Goal: Find contact information: Obtain details needed to contact an individual or organization

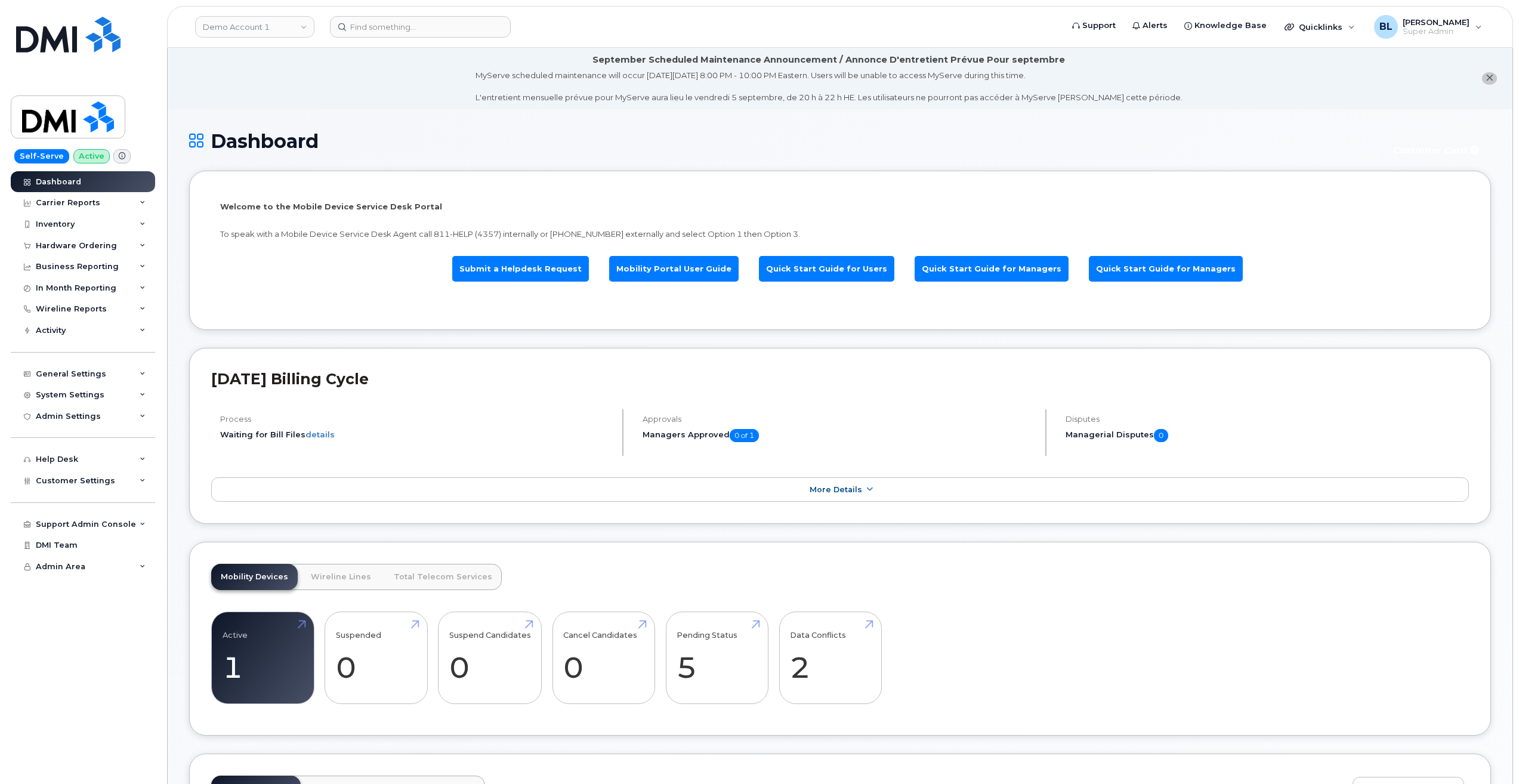
click at [246, 25] on link "Demo Account 1" at bounding box center [255, 27] width 120 height 22
type input "bolt"
click at [286, 112] on link "Bolt Supply House" at bounding box center [284, 113] width 176 height 24
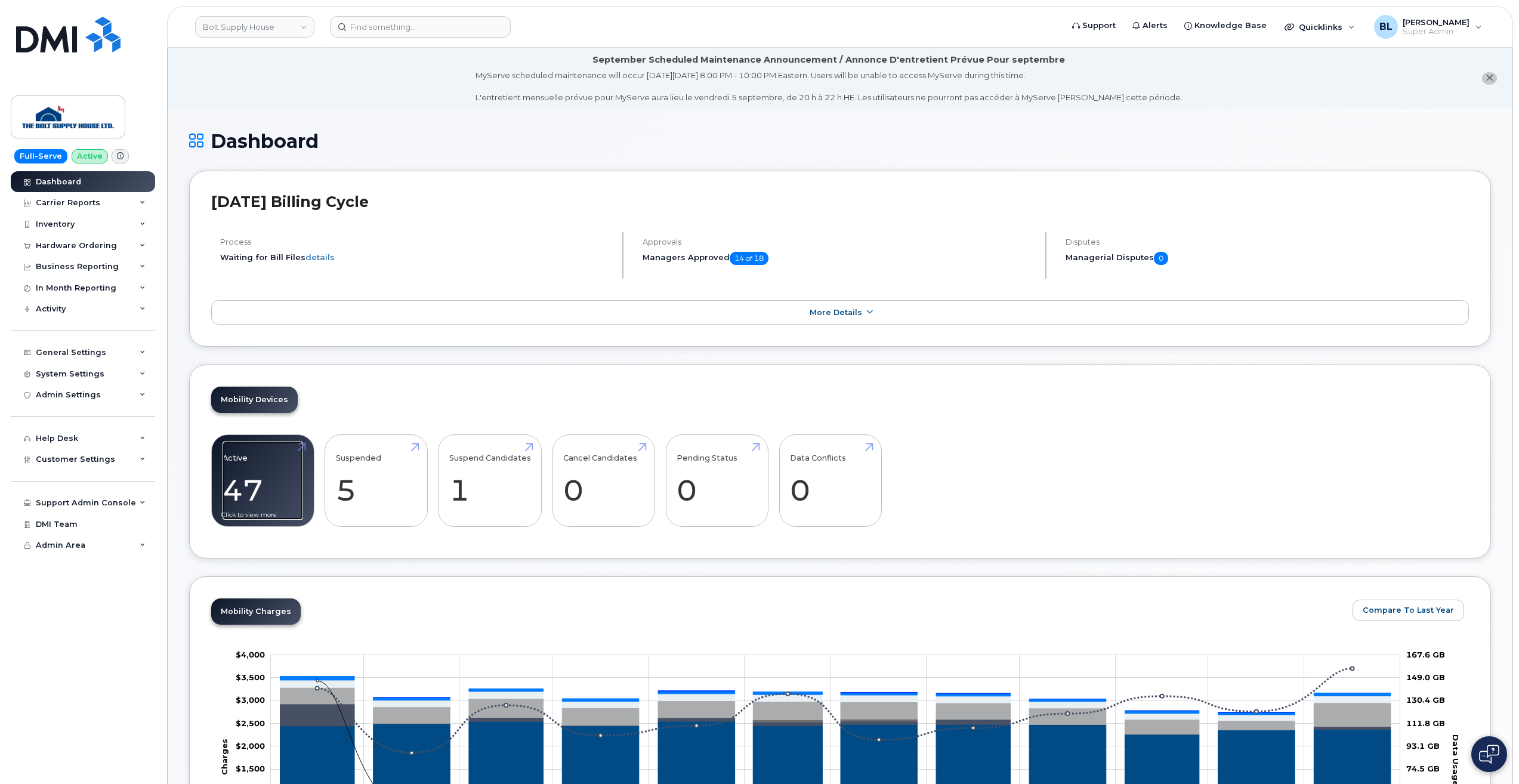
click at [248, 465] on link "Active 47 -2%" at bounding box center [263, 481] width 81 height 79
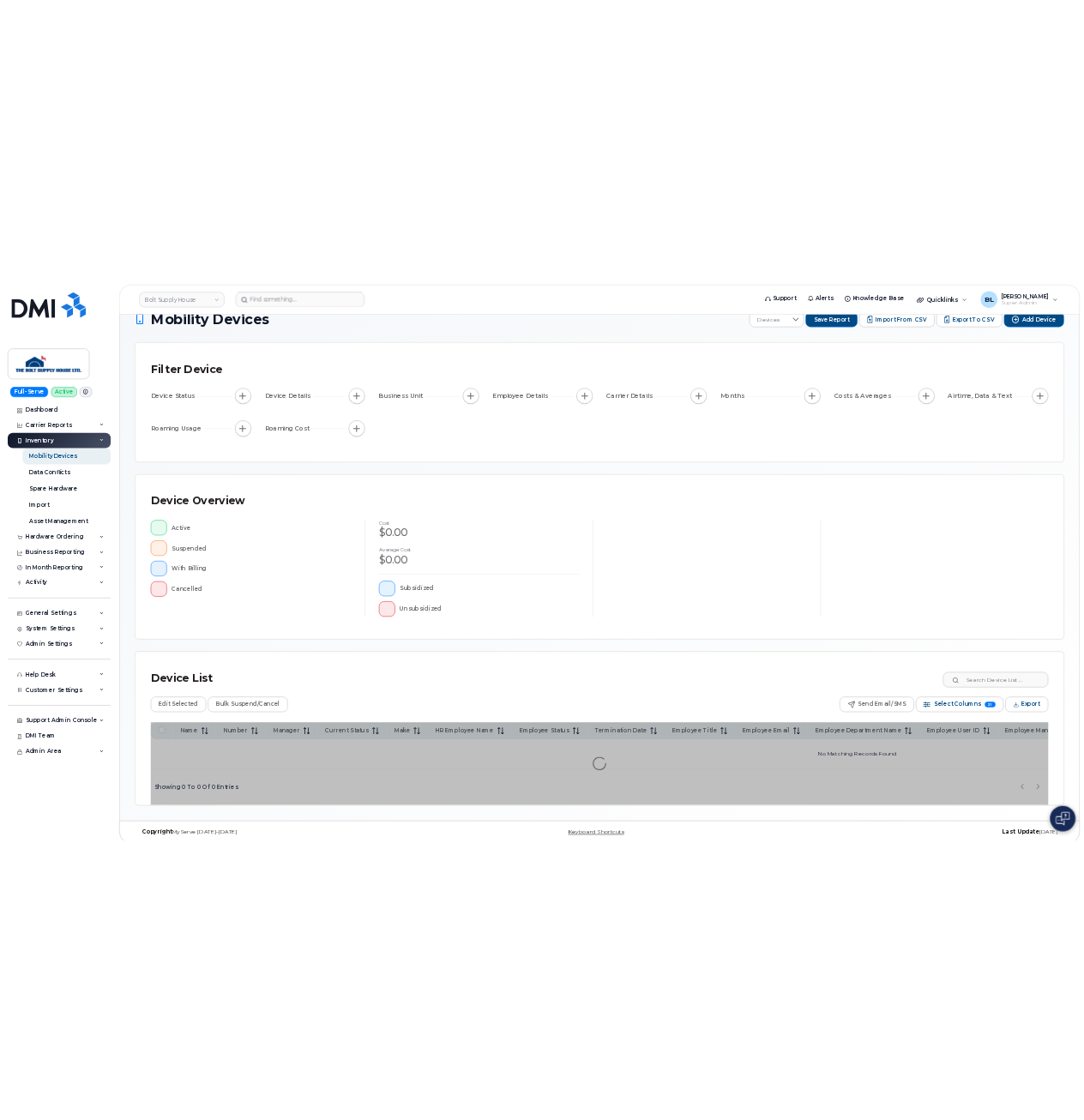
scroll to position [58, 0]
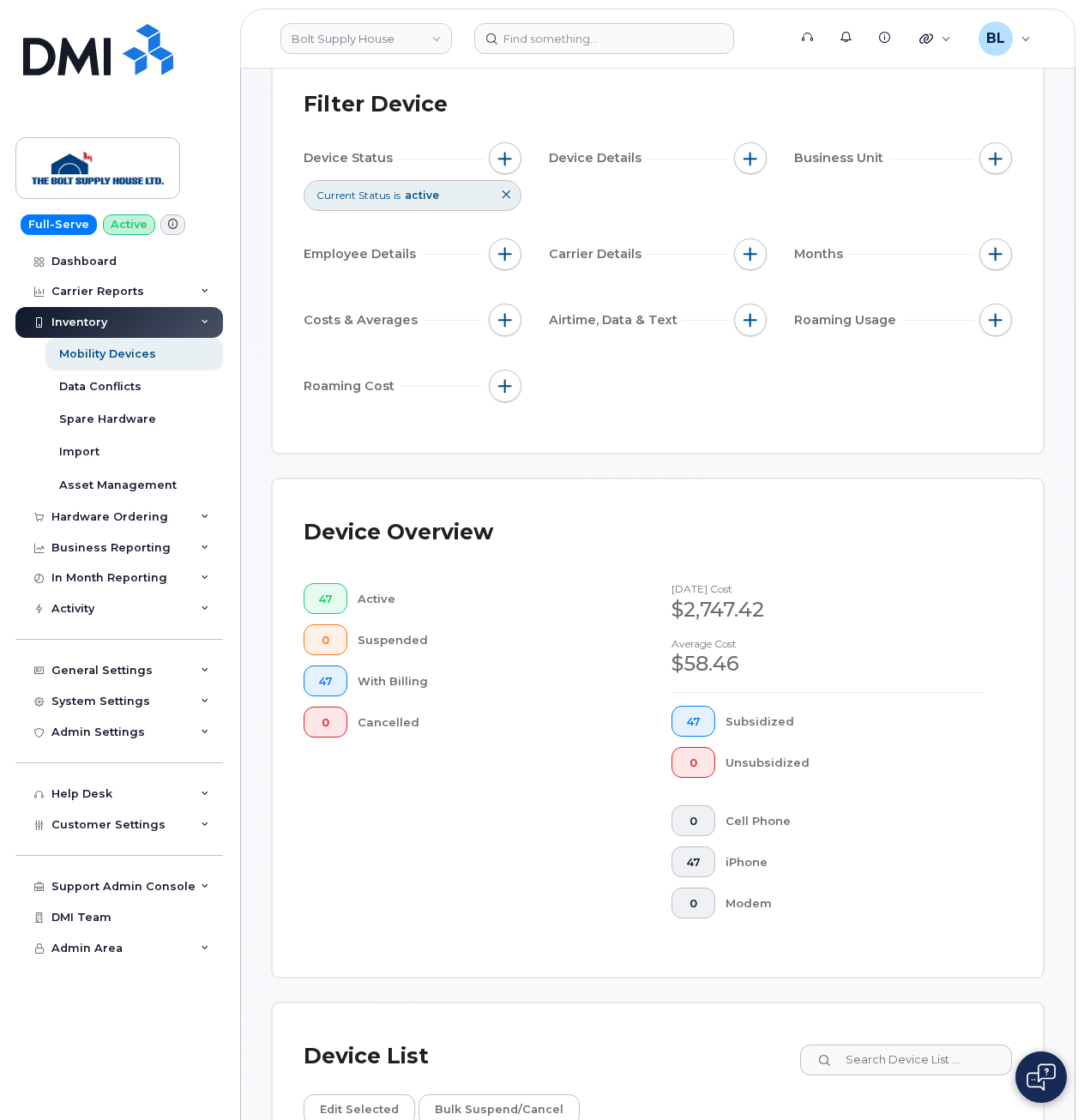
scroll to position [972, 0]
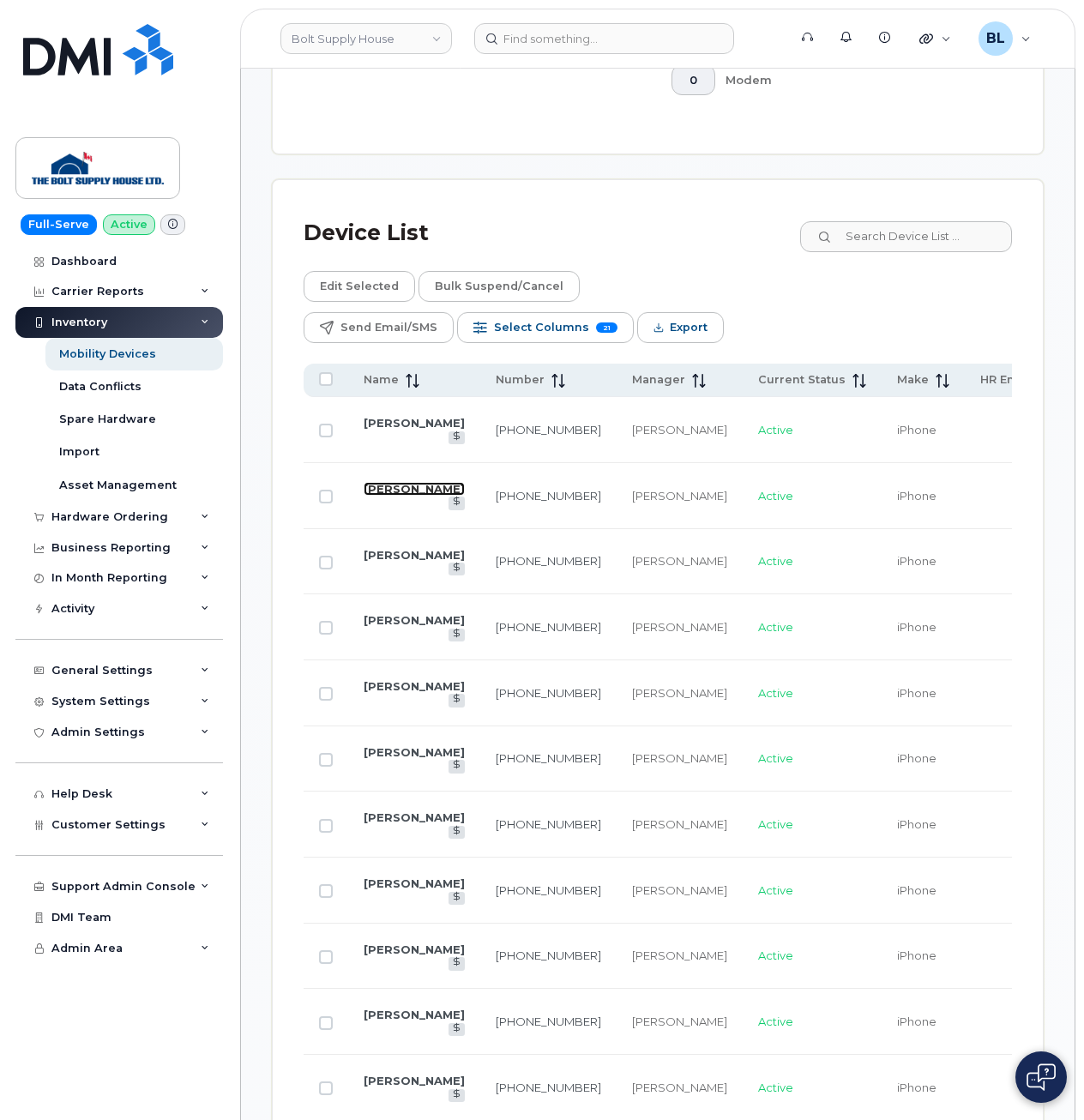
click at [413, 482] on link "[PERSON_NAME]" at bounding box center [414, 488] width 101 height 13
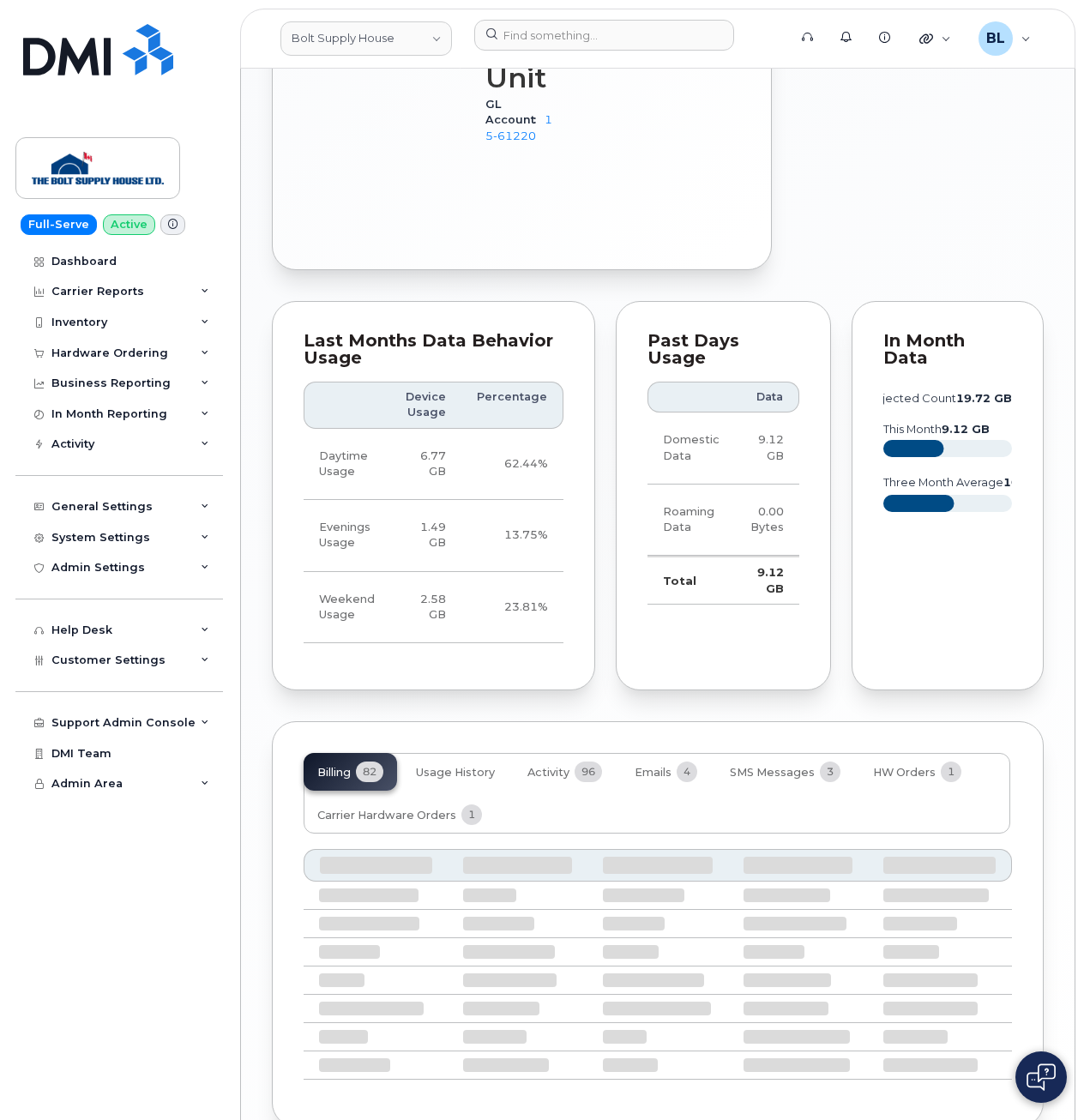
scroll to position [1419, 0]
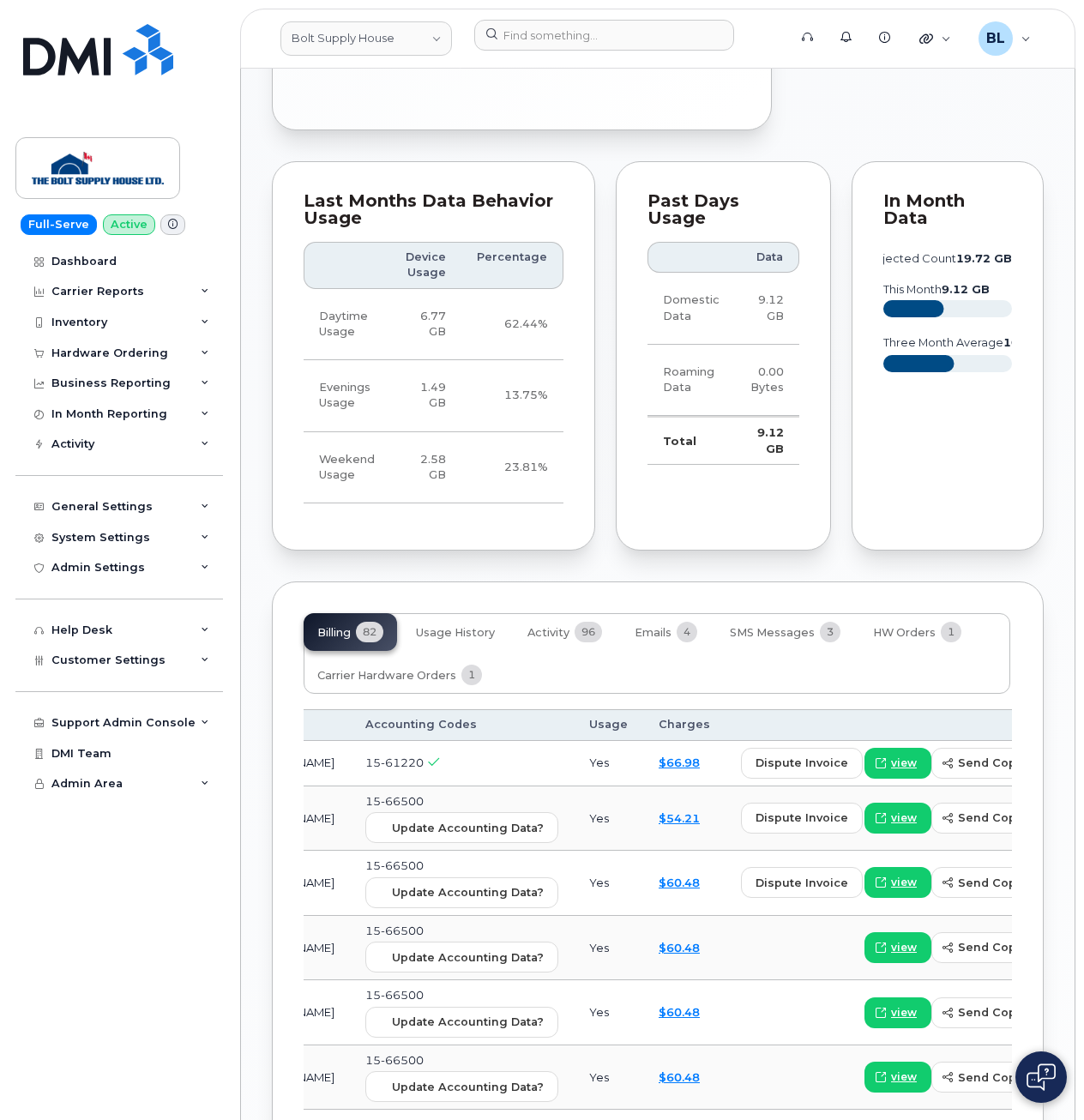
drag, startPoint x: 706, startPoint y: 802, endPoint x: 865, endPoint y: 791, distance: 159.4
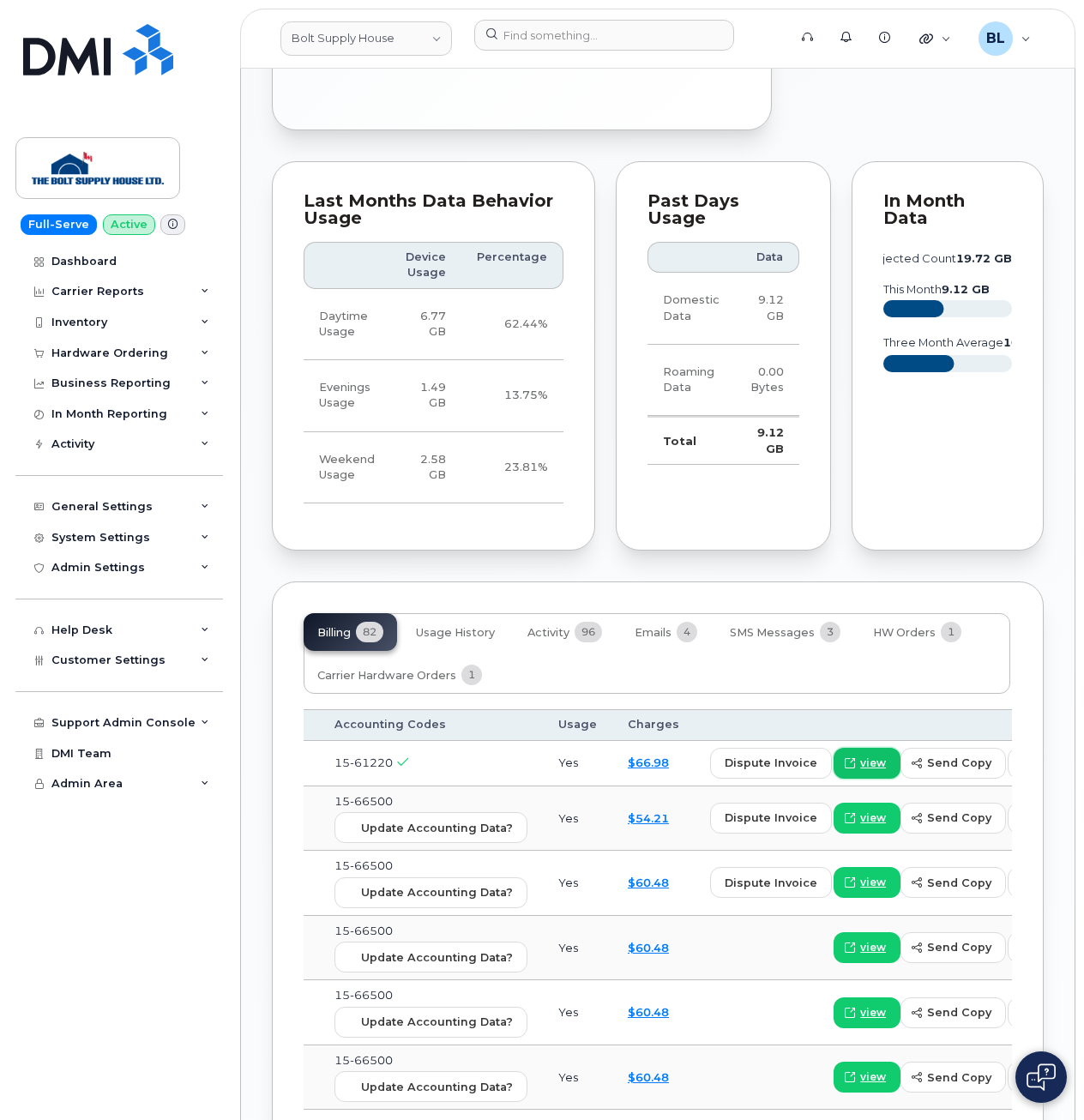
click at [861, 771] on span "view" at bounding box center [873, 763] width 26 height 15
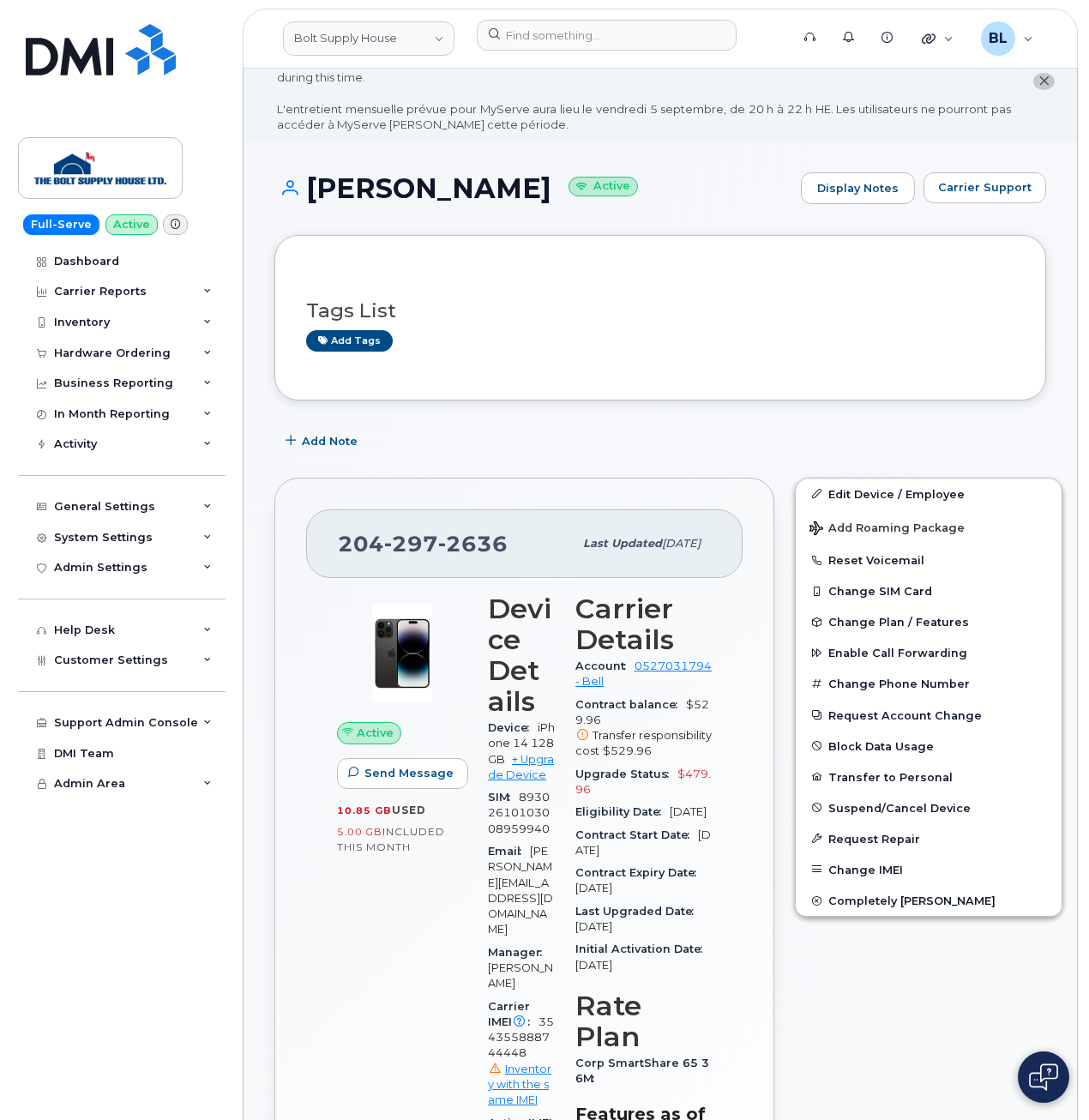
scroll to position [0, 0]
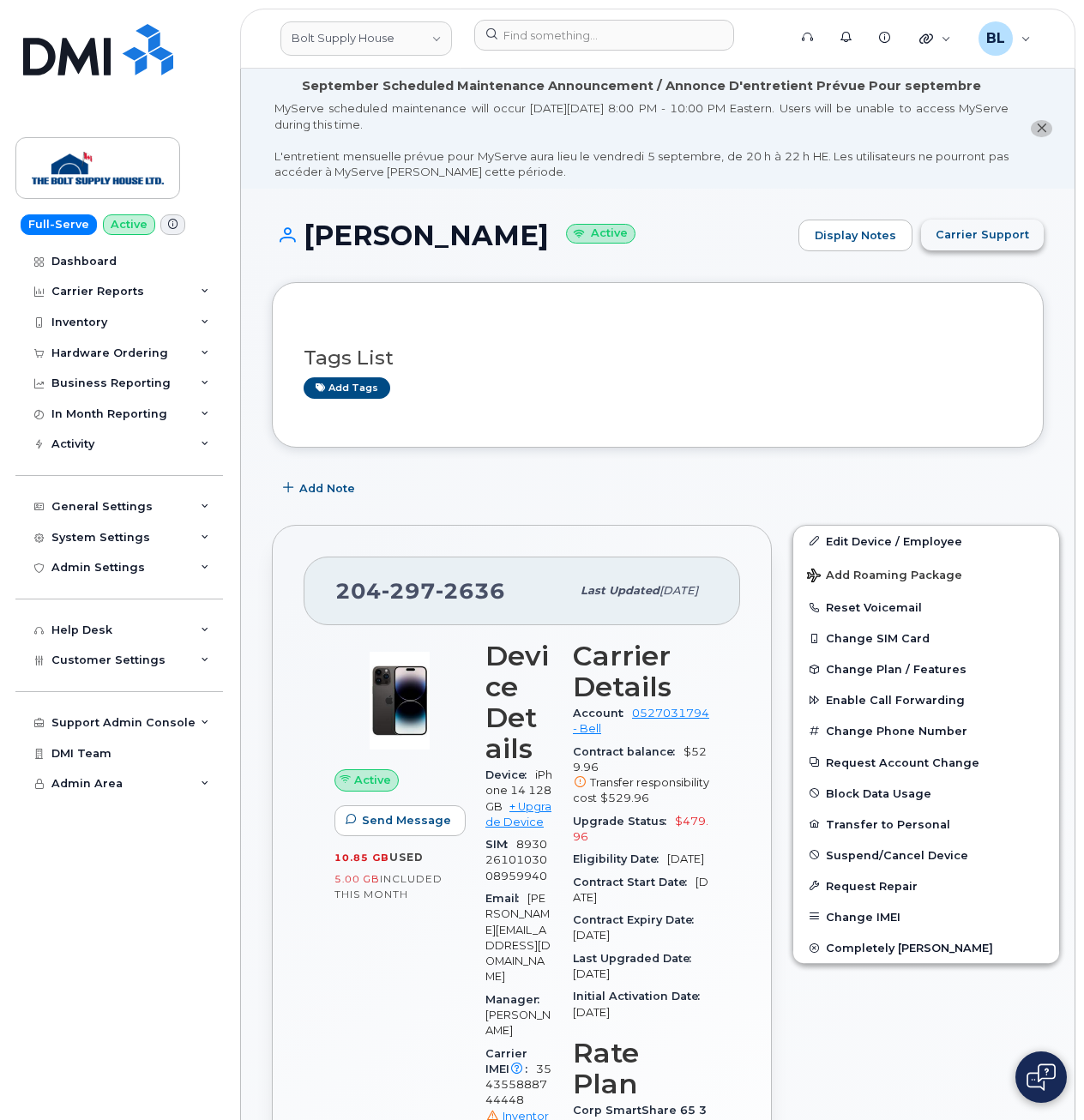
click at [999, 234] on span "Carrier Support" at bounding box center [982, 234] width 93 height 16
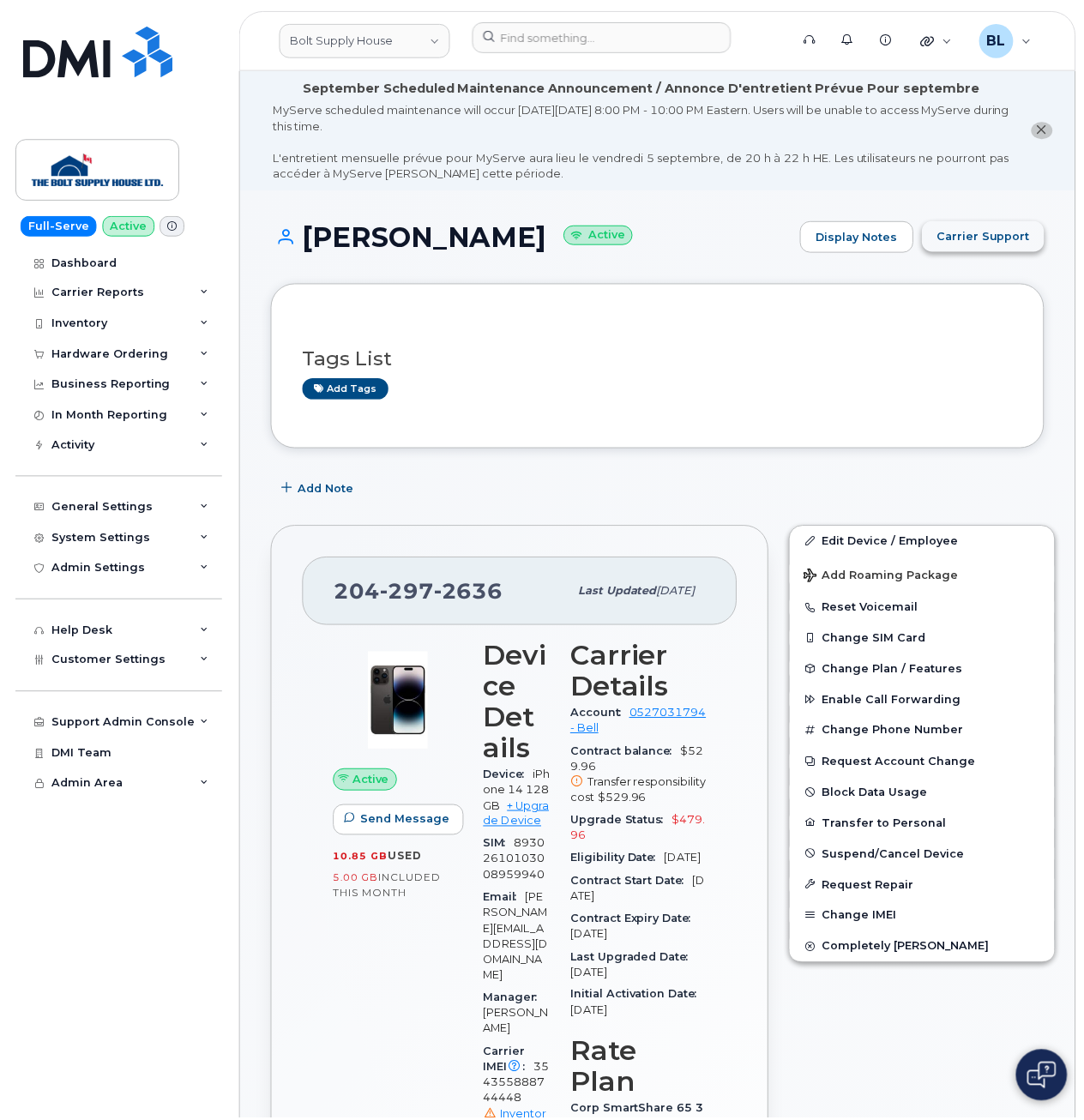
scroll to position [0, 296]
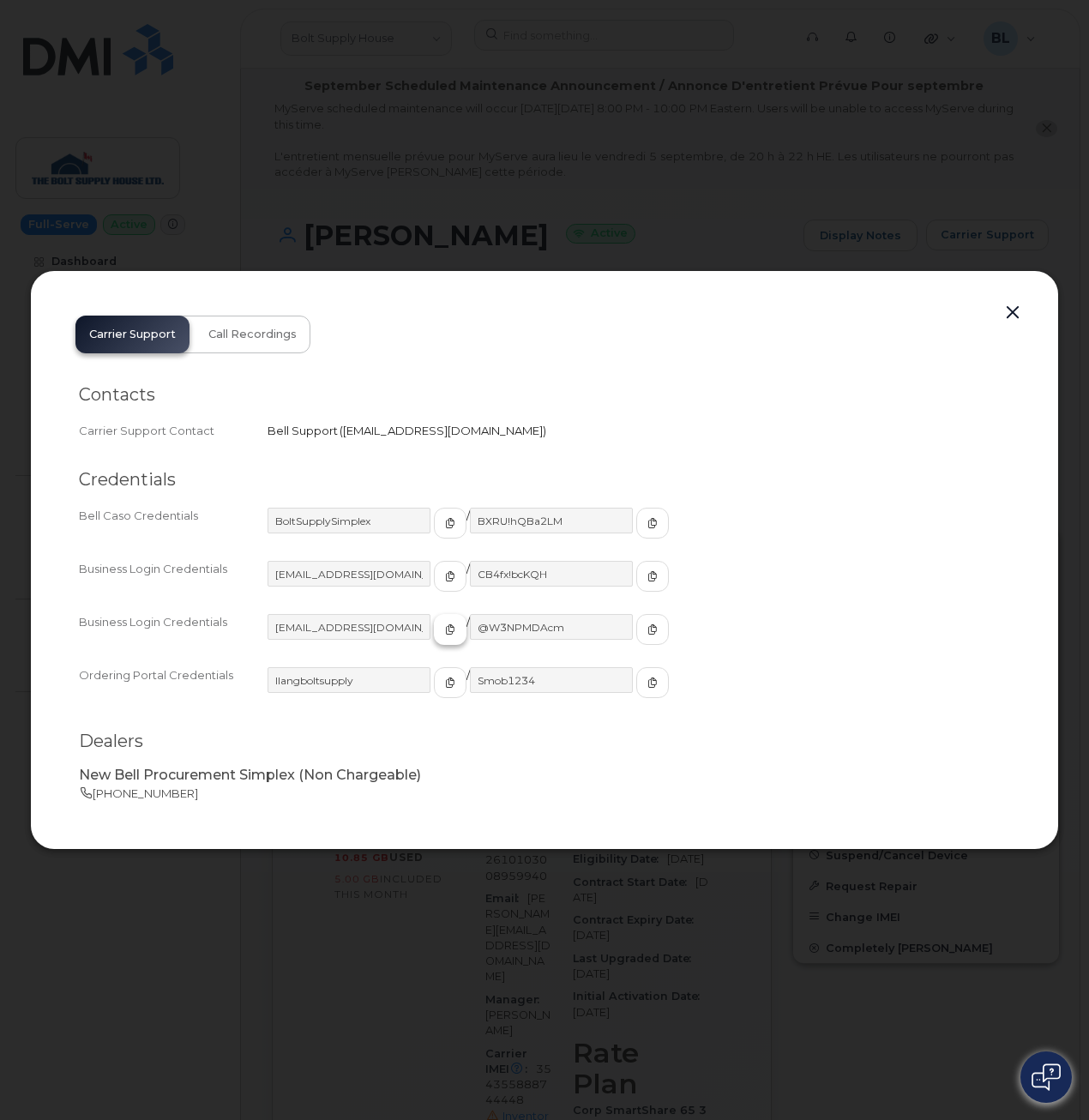
click at [445, 626] on icon "button" at bounding box center [450, 630] width 11 height 11
click at [636, 622] on button "button" at bounding box center [652, 629] width 33 height 31
click at [1008, 308] on button "button" at bounding box center [1012, 313] width 26 height 24
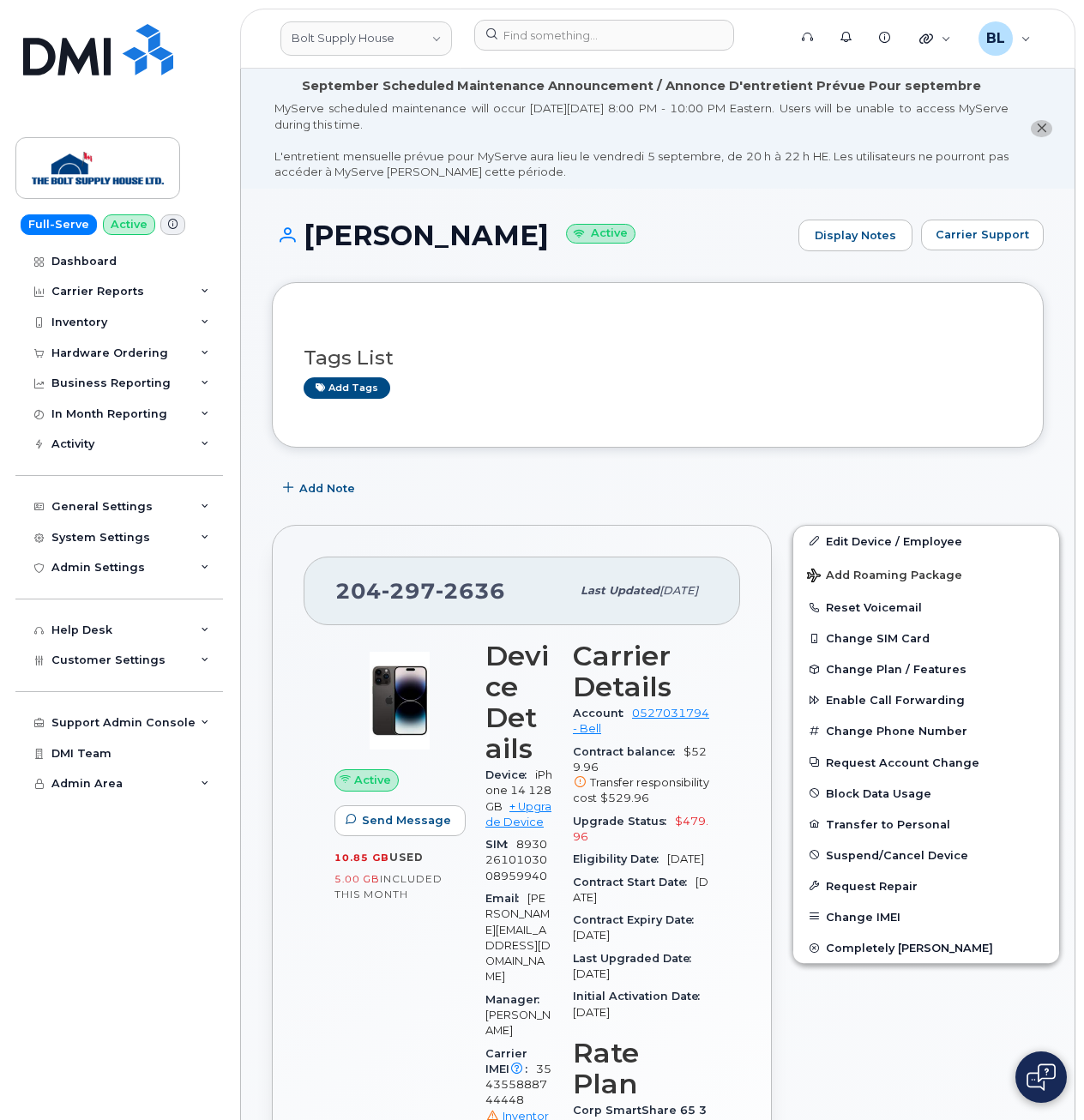
click at [387, 595] on span "297" at bounding box center [409, 590] width 54 height 26
copy span "204 297 2636"
click at [143, 301] on div "Carrier Reports" at bounding box center [119, 292] width 207 height 31
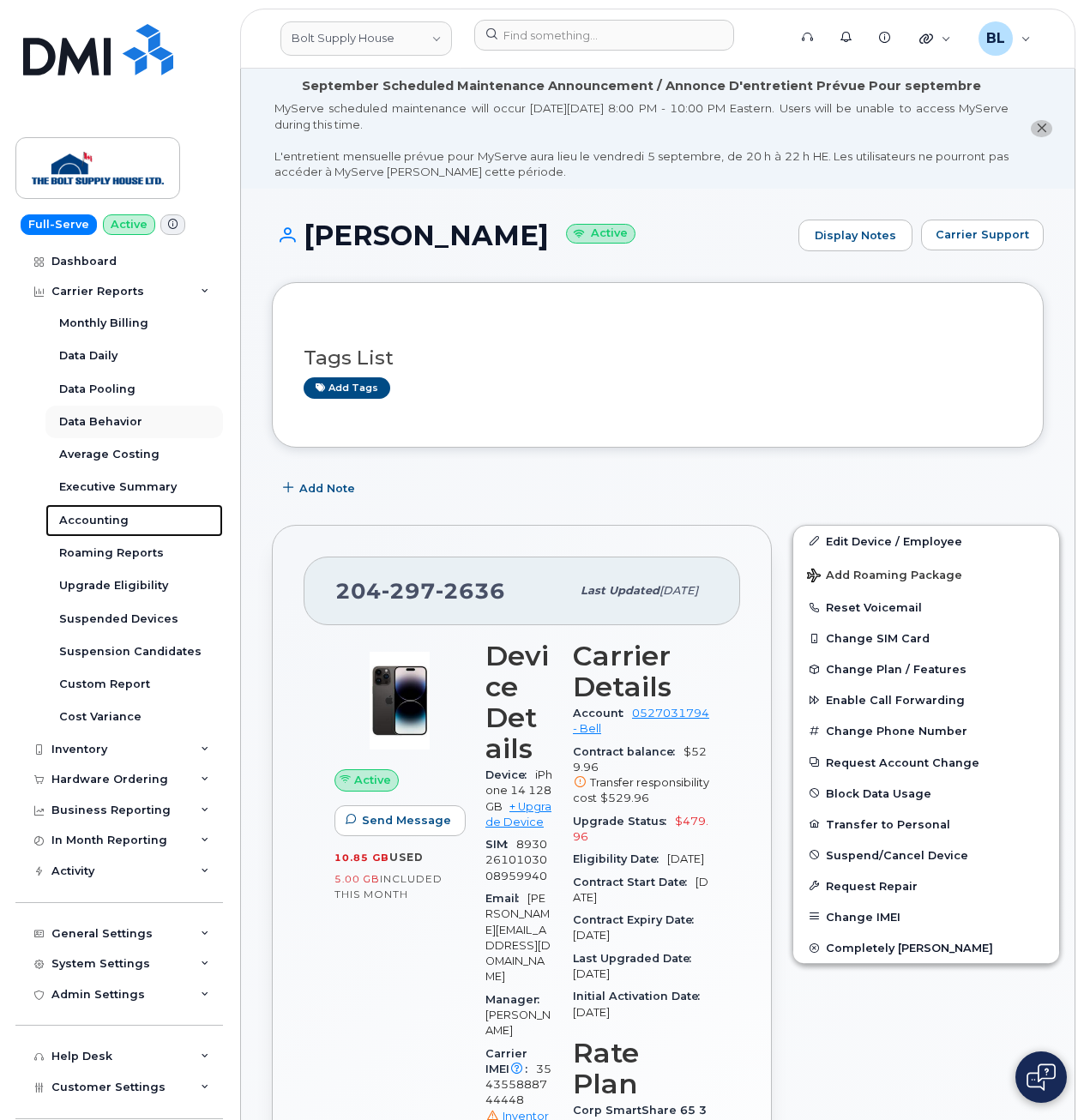
drag, startPoint x: 91, startPoint y: 521, endPoint x: 147, endPoint y: 432, distance: 105.2
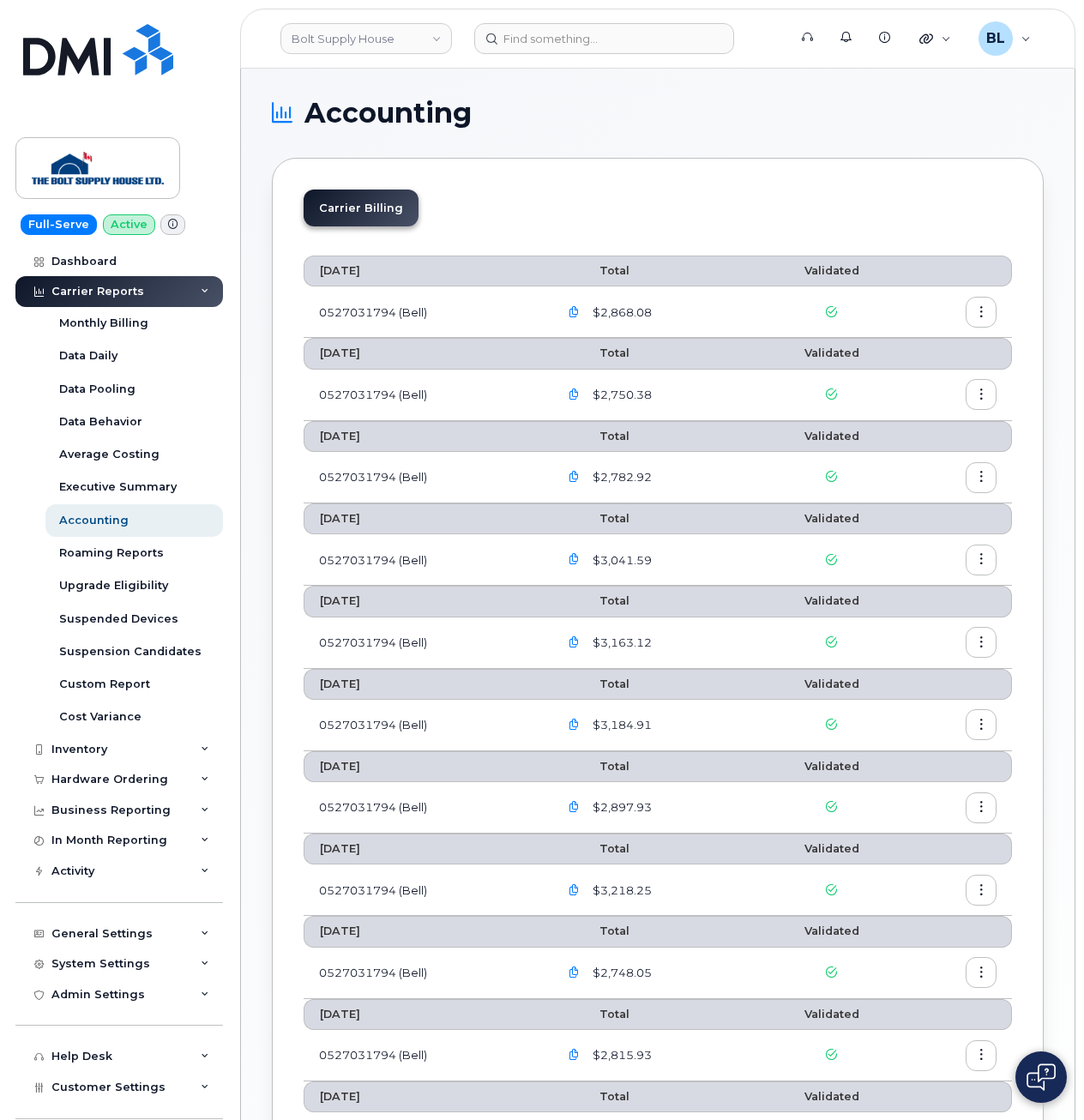
click at [570, 310] on button "button" at bounding box center [573, 312] width 31 height 31
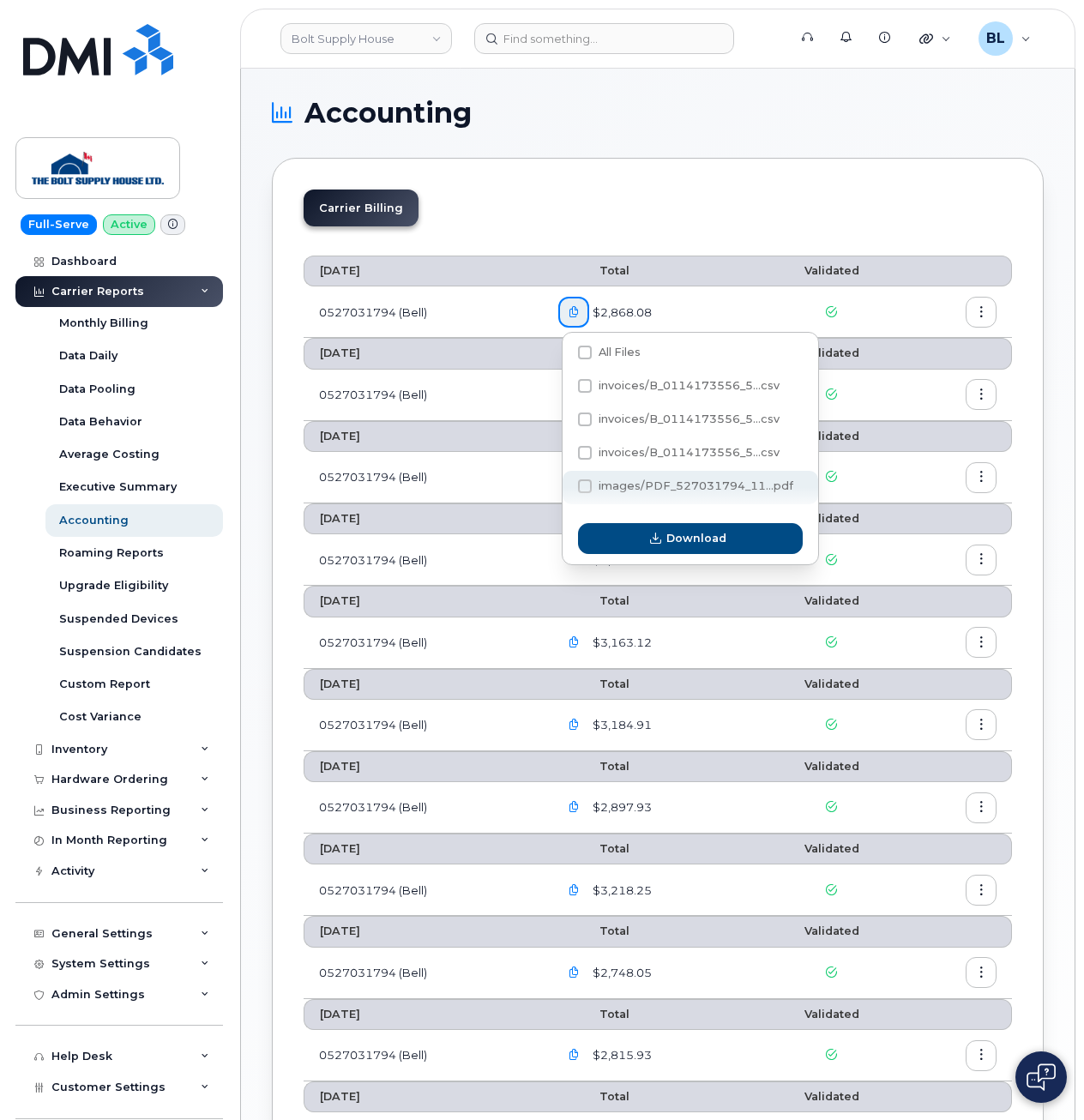
click at [659, 484] on span "images/PDF_527031794_11...pdf" at bounding box center [697, 486] width 195 height 13
click at [566, 484] on input "images/PDF_527031794_11...pdf" at bounding box center [562, 487] width 9 height 9
checkbox input "true"
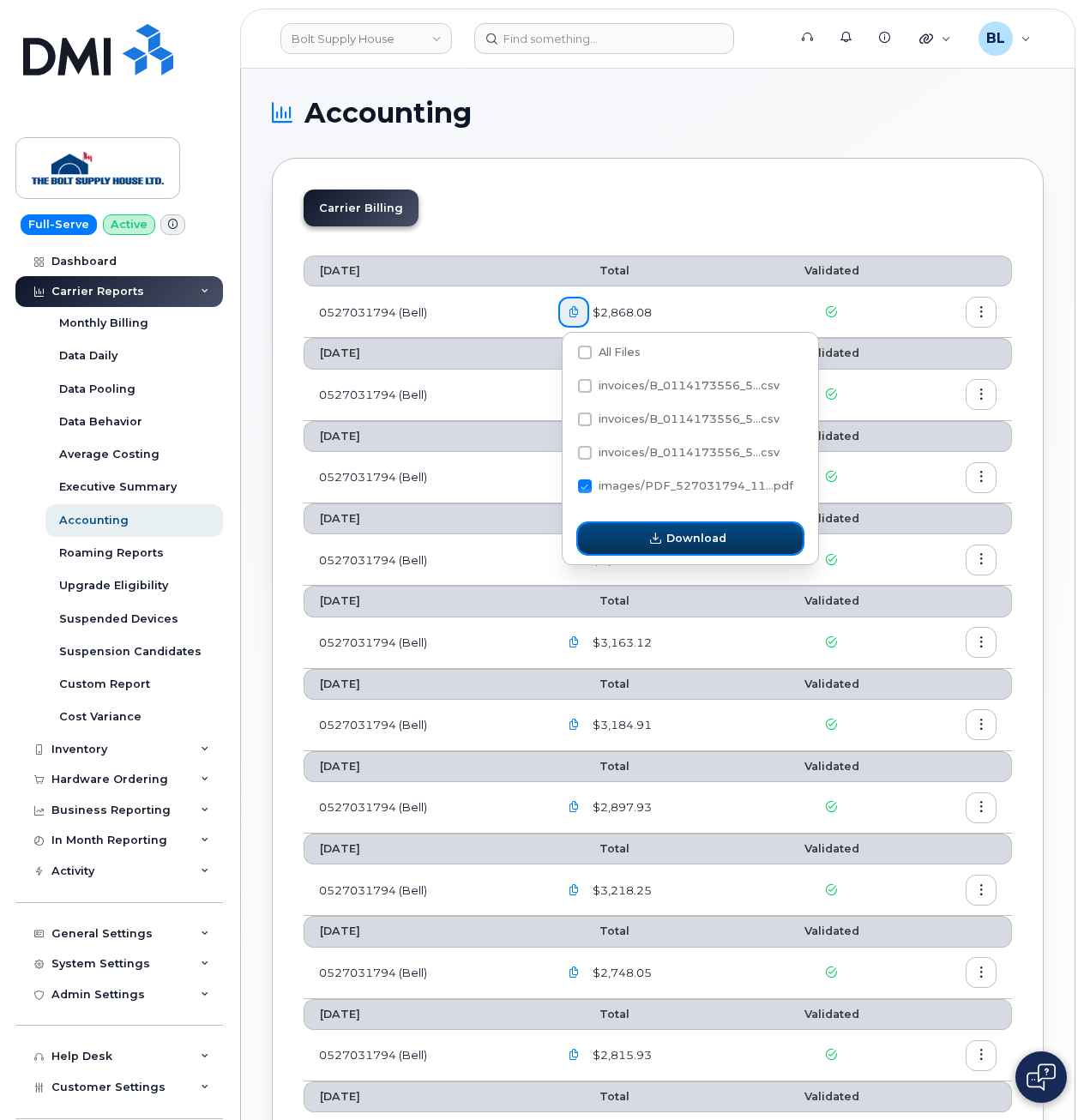
click at [667, 535] on button "Download" at bounding box center [690, 538] width 225 height 31
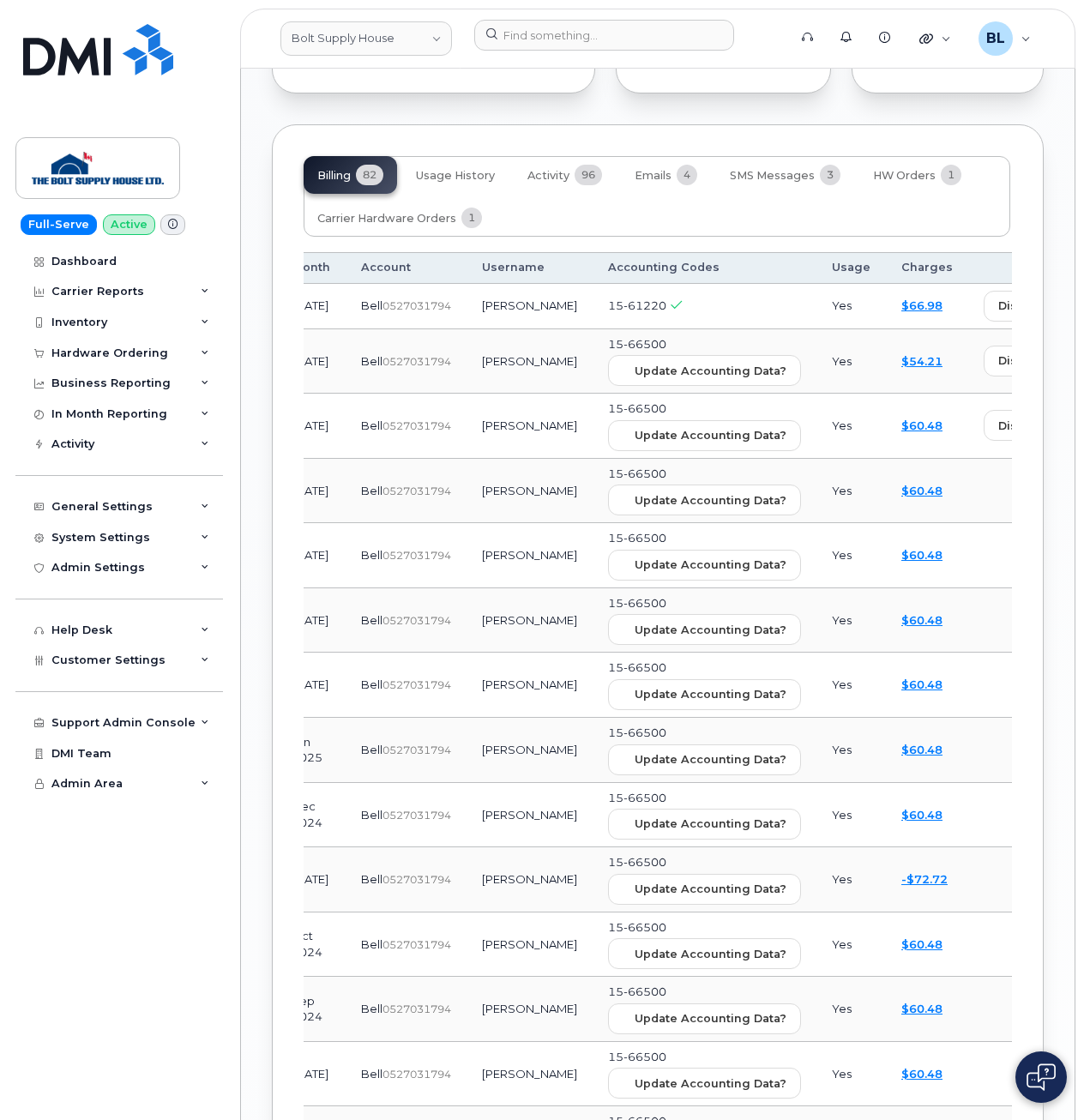
scroll to position [0, 231]
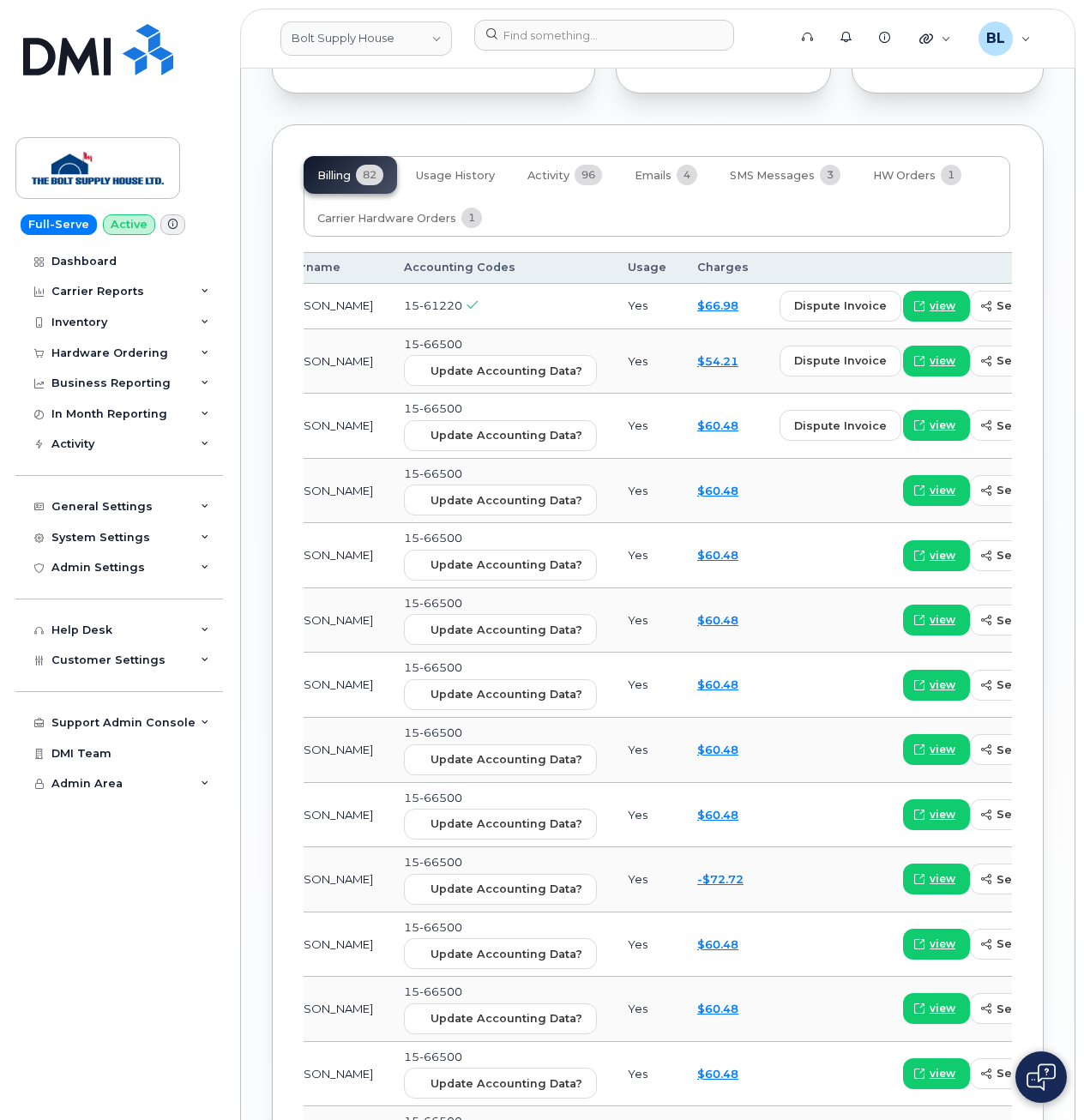
drag, startPoint x: 554, startPoint y: 373, endPoint x: 620, endPoint y: 381, distance: 66.5
click at [915, 311] on icon at bounding box center [920, 307] width 11 height 11
